Goal: Task Accomplishment & Management: Use online tool/utility

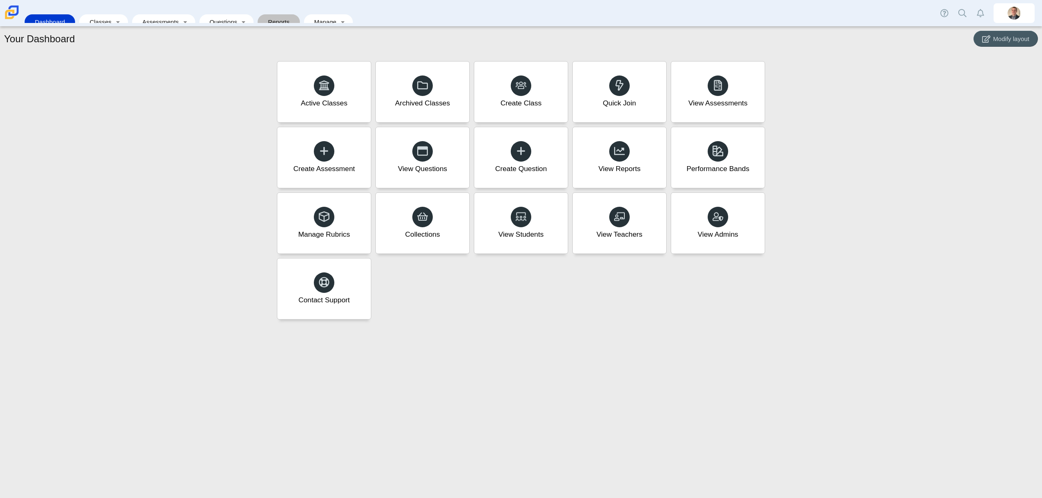
click at [262, 15] on link "Reports" at bounding box center [279, 21] width 34 height 15
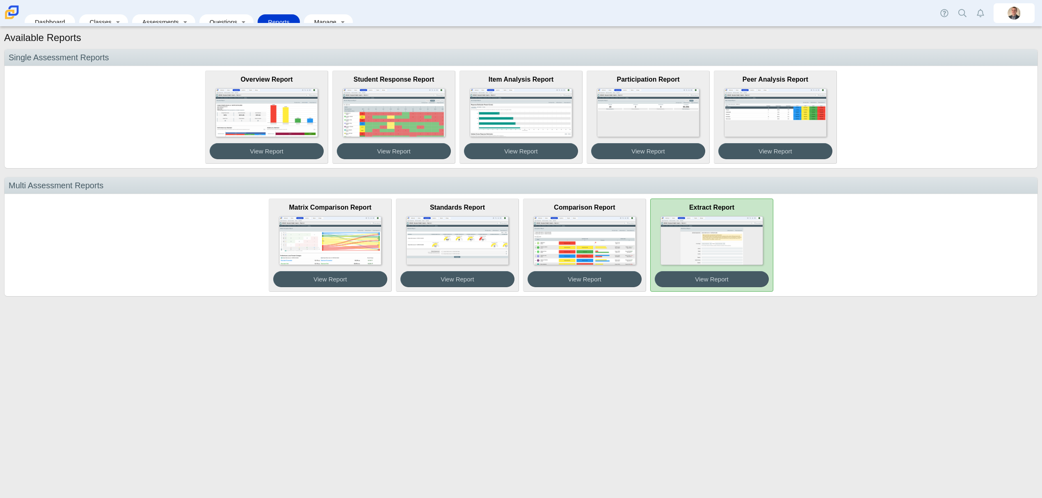
click at [690, 237] on img at bounding box center [711, 240] width 103 height 49
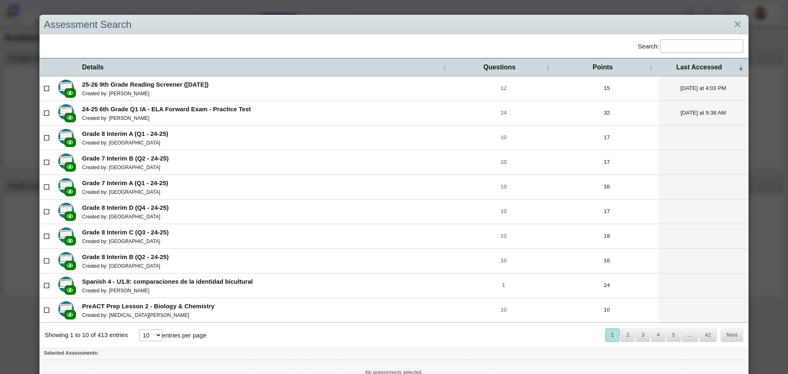
drag, startPoint x: 165, startPoint y: 81, endPoint x: 146, endPoint y: 85, distance: 20.0
click at [165, 81] on b "25-26 9th Grade Reading Screener ([DATE])" at bounding box center [145, 84] width 126 height 7
checkbox input"] "true"
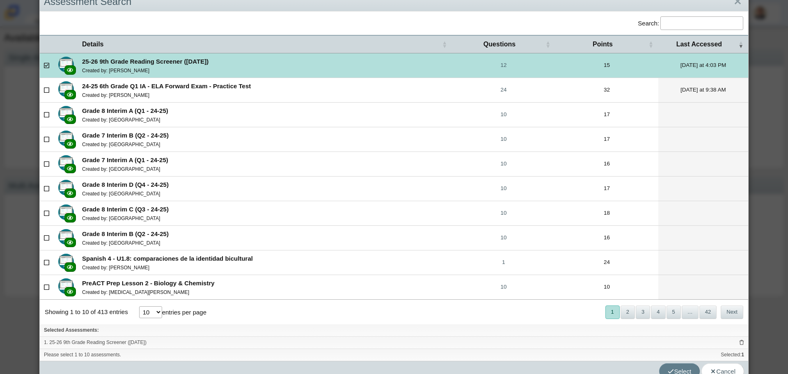
scroll to position [35, 0]
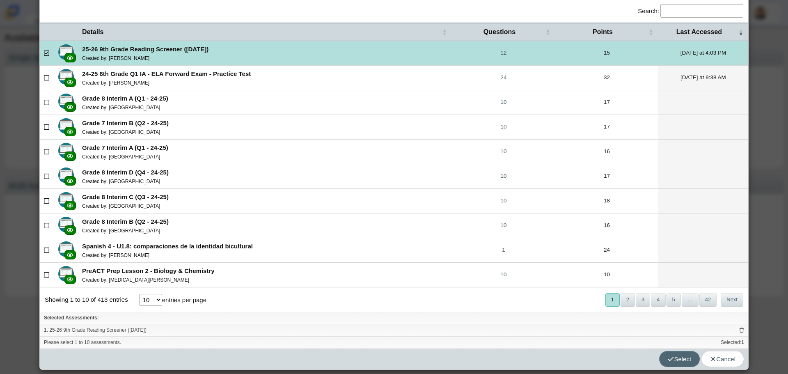
click at [676, 360] on span "Select" at bounding box center [678, 358] width 23 height 7
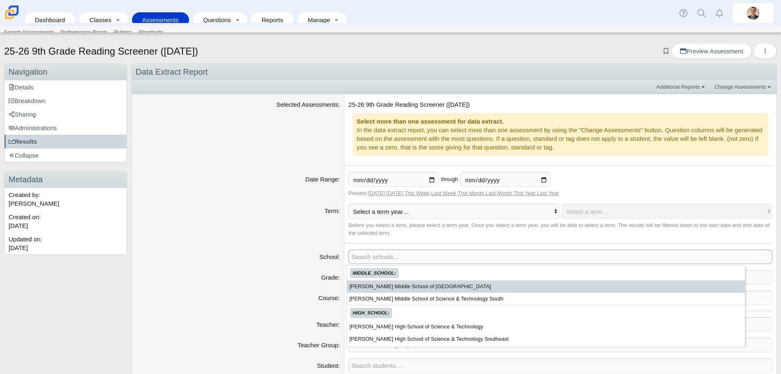
click at [381, 255] on span at bounding box center [560, 257] width 423 height 14
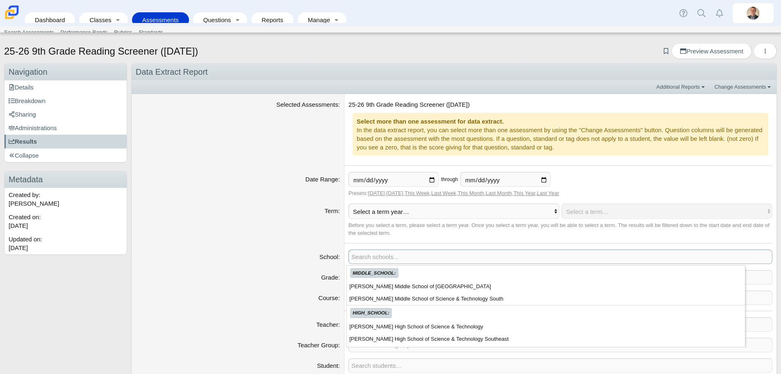
click at [254, 257] on div "School" at bounding box center [238, 256] width 204 height 9
